Goal: Information Seeking & Learning: Learn about a topic

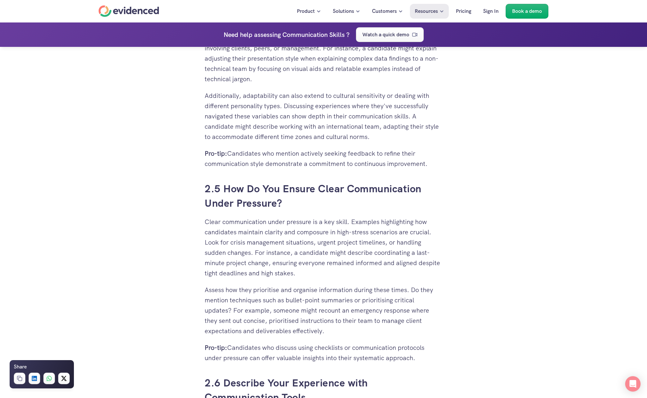
scroll to position [1927, 0]
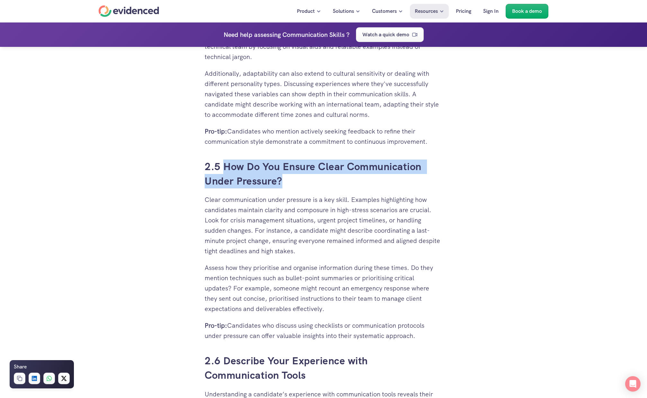
drag, startPoint x: 282, startPoint y: 181, endPoint x: 223, endPoint y: 167, distance: 60.7
click at [223, 167] on h3 "2.5 How Do You Ensure Clear Communication Under Pressure?" at bounding box center [324, 174] width 238 height 29
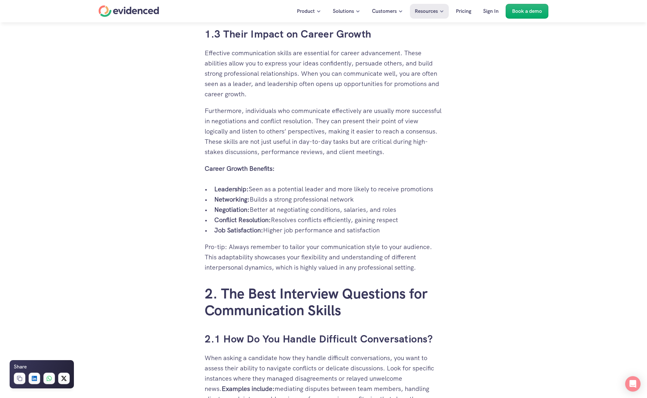
scroll to position [1060, 0]
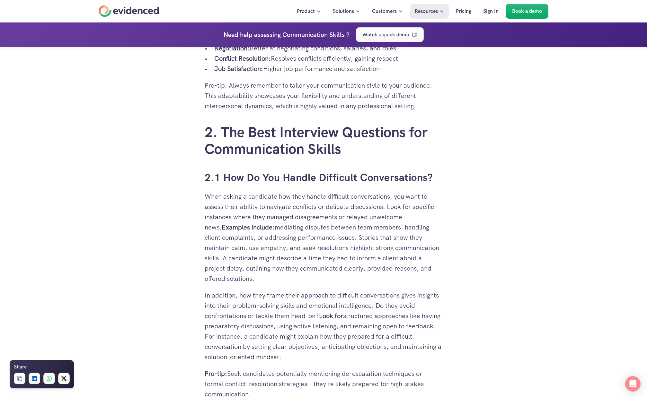
click at [294, 261] on p "When asking a candidate how they handle difficult conversations, you want to as…" at bounding box center [324, 237] width 238 height 92
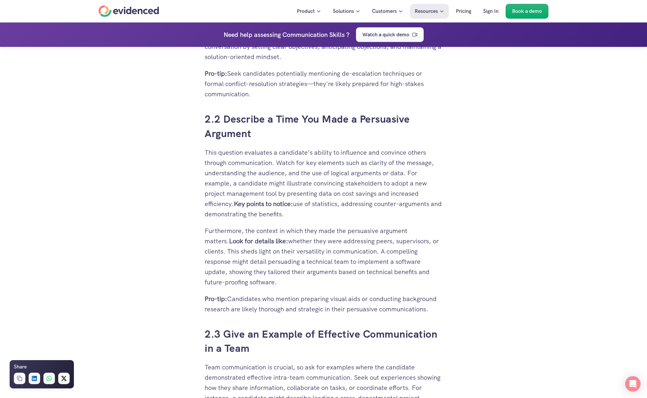
scroll to position [1381, 0]
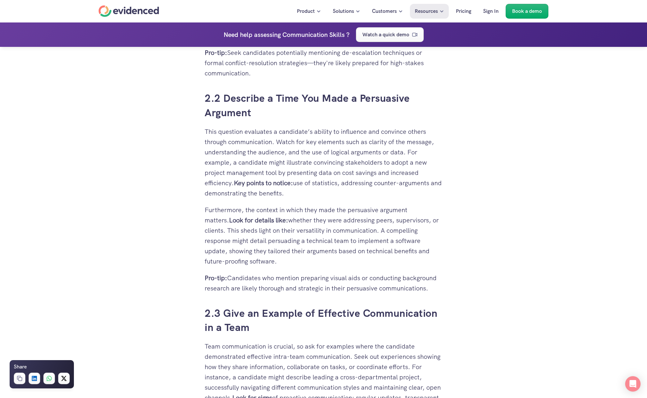
drag, startPoint x: 285, startPoint y: 220, endPoint x: 368, endPoint y: 265, distance: 95.1
click at [368, 265] on p "Furthermore, the context in which they made the persuasive argument matters. Lo…" at bounding box center [324, 236] width 238 height 62
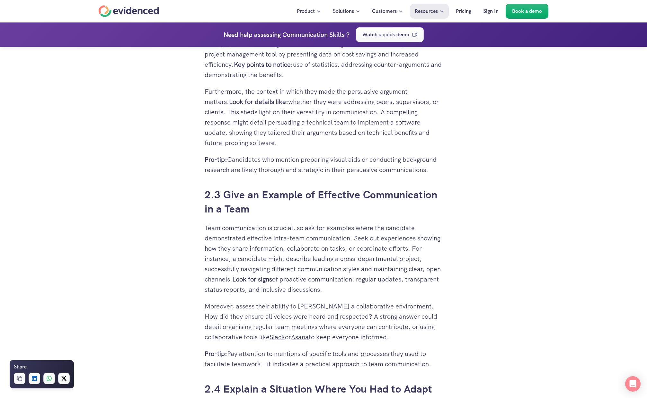
scroll to position [1509, 0]
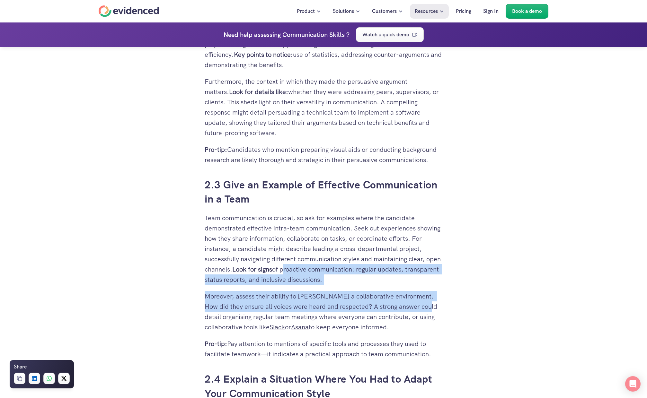
drag, startPoint x: 301, startPoint y: 270, endPoint x: 412, endPoint y: 302, distance: 116.1
click at [412, 302] on div "You've probably seen it time and time again: a team fails to meet targets, proj…" at bounding box center [324, 381] width 238 height 3141
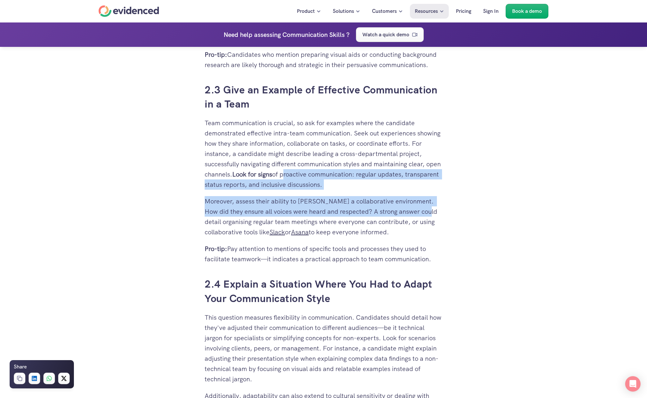
scroll to position [1606, 0]
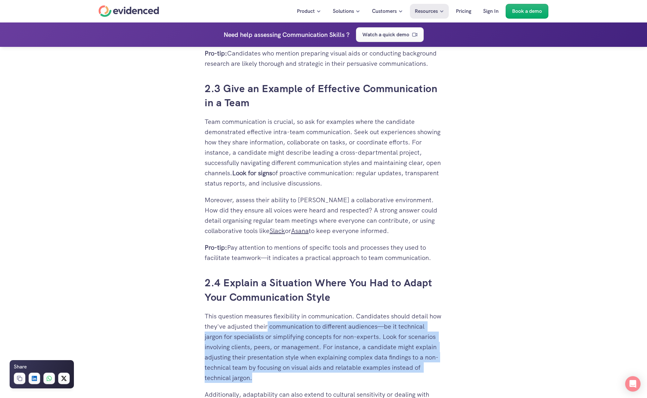
drag, startPoint x: 280, startPoint y: 324, endPoint x: 430, endPoint y: 373, distance: 157.0
click at [430, 373] on p "This question measures flexibility in communication. Candidates should detail h…" at bounding box center [324, 347] width 238 height 72
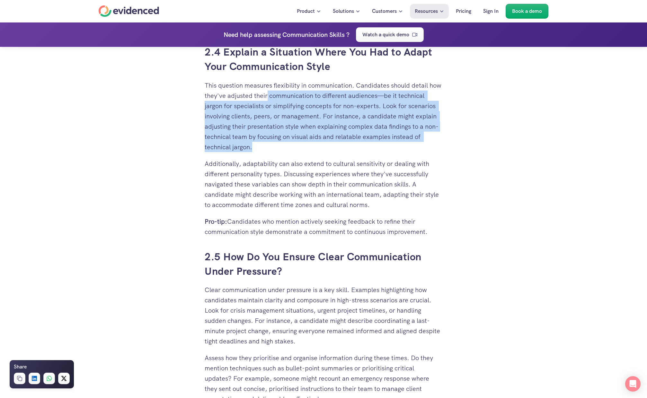
scroll to position [1863, 0]
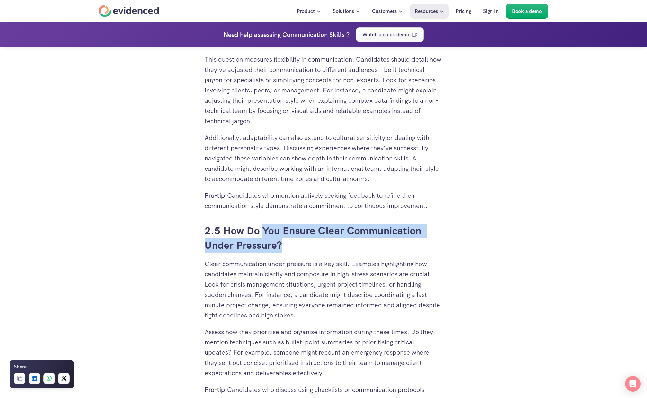
drag, startPoint x: 263, startPoint y: 231, endPoint x: 303, endPoint y: 247, distance: 43.4
click at [303, 247] on h3 "2.5 How Do You Ensure Clear Communication Under Pressure?" at bounding box center [324, 238] width 238 height 29
click at [320, 211] on p "Pro-tip: Candidates who mention actively seeking feedback to refine their commu…" at bounding box center [324, 200] width 238 height 21
